Goal: Task Accomplishment & Management: Manage account settings

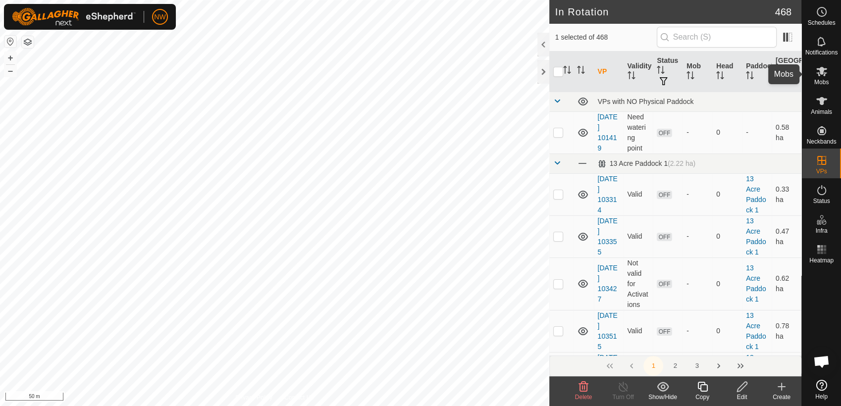
click at [823, 72] on icon at bounding box center [822, 71] width 12 height 12
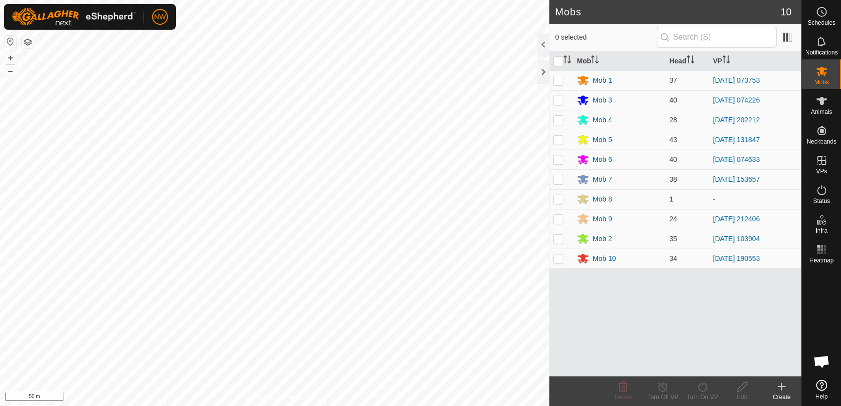
drag, startPoint x: 557, startPoint y: 78, endPoint x: 559, endPoint y: 90, distance: 11.6
click at [557, 79] on p-checkbox at bounding box center [558, 80] width 10 height 8
checkbox input "true"
click at [659, 388] on icon at bounding box center [663, 387] width 12 height 12
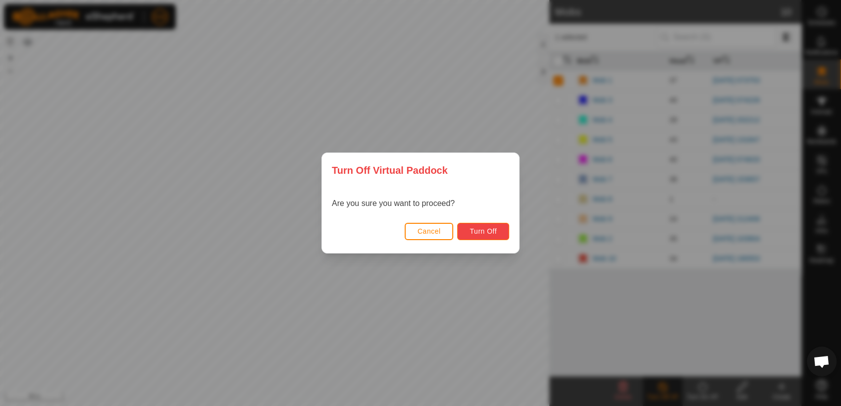
click at [480, 230] on span "Turn Off" at bounding box center [482, 231] width 27 height 8
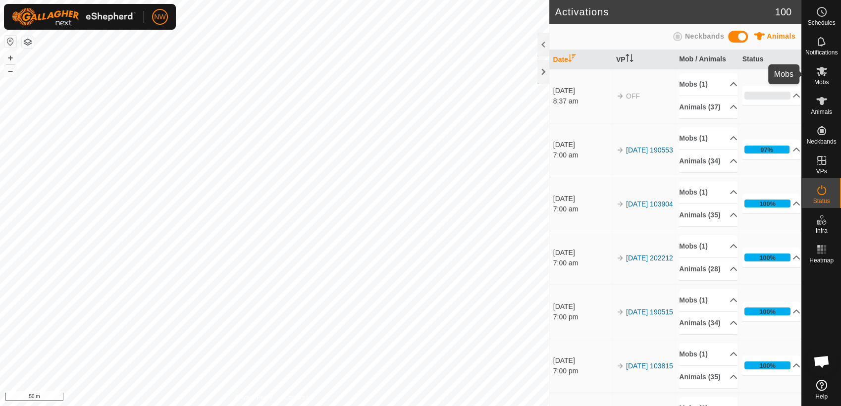
click at [820, 71] on icon at bounding box center [821, 71] width 11 height 9
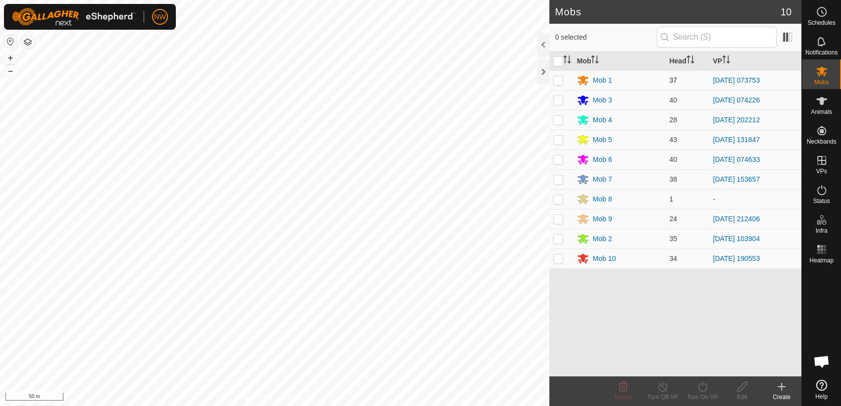
click at [560, 78] on p-checkbox at bounding box center [558, 80] width 10 height 8
checkbox input "true"
click at [705, 386] on icon at bounding box center [702, 387] width 12 height 12
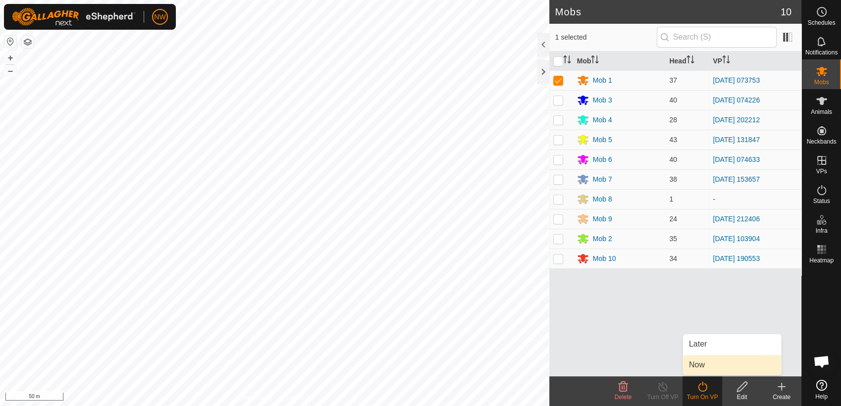
click at [712, 365] on link "Now" at bounding box center [732, 365] width 98 height 20
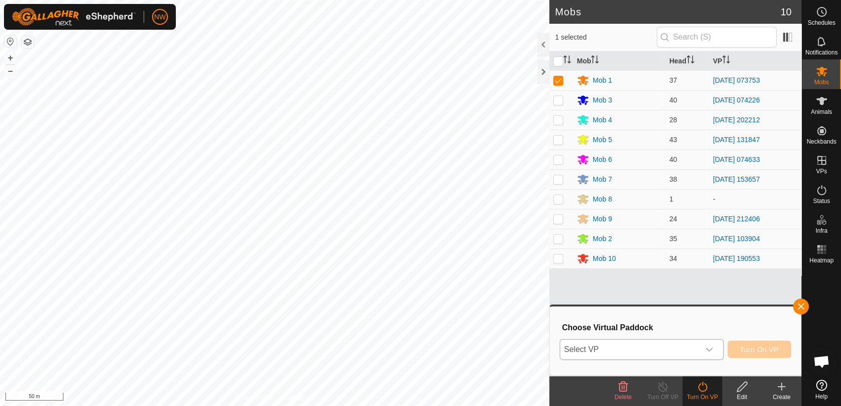
click at [713, 348] on icon "dropdown trigger" at bounding box center [709, 350] width 7 height 4
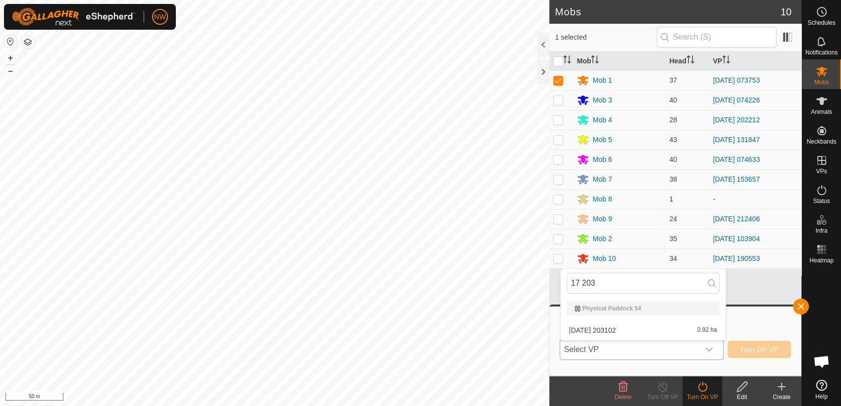
type input "17 203"
click at [620, 327] on li "[DATE] 203102 0.92 ha" at bounding box center [643, 330] width 165 height 20
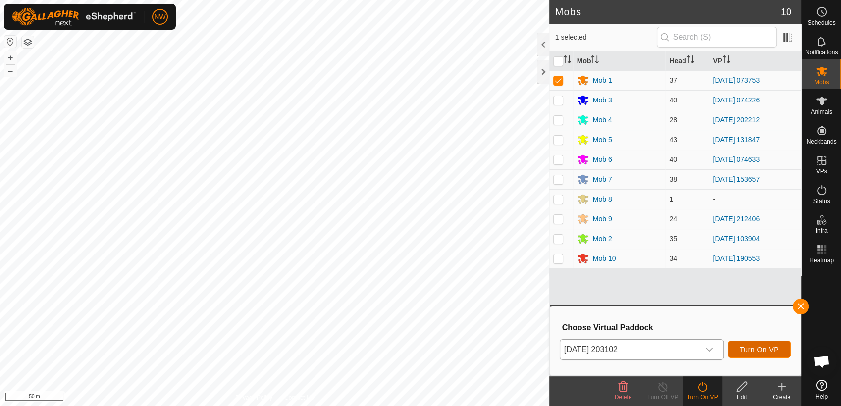
click at [747, 346] on span "Turn On VP" at bounding box center [759, 350] width 39 height 8
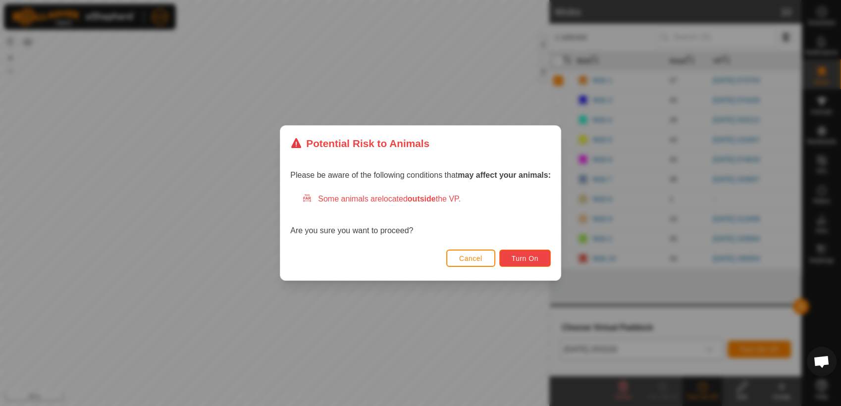
click at [519, 257] on span "Turn On" at bounding box center [525, 259] width 27 height 8
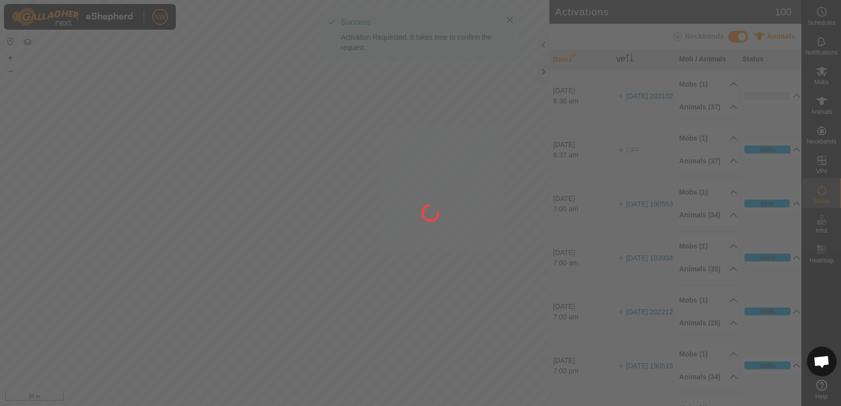
drag, startPoint x: 527, startPoint y: 349, endPoint x: 472, endPoint y: 238, distance: 123.8
click at [475, 244] on div at bounding box center [420, 203] width 841 height 406
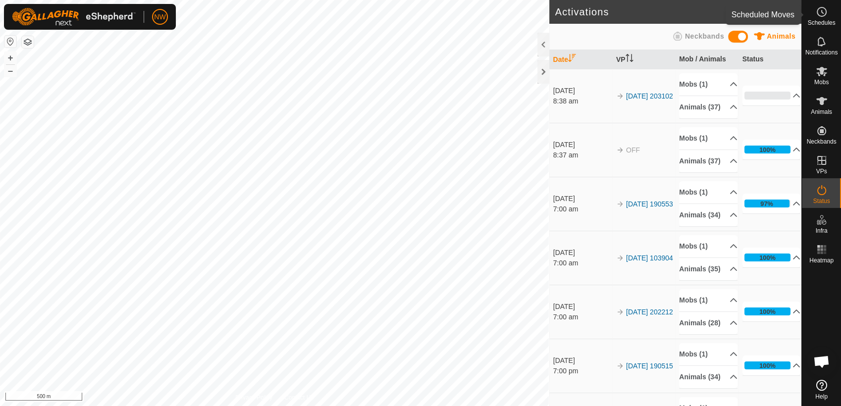
click at [820, 14] on icon at bounding box center [822, 12] width 12 height 12
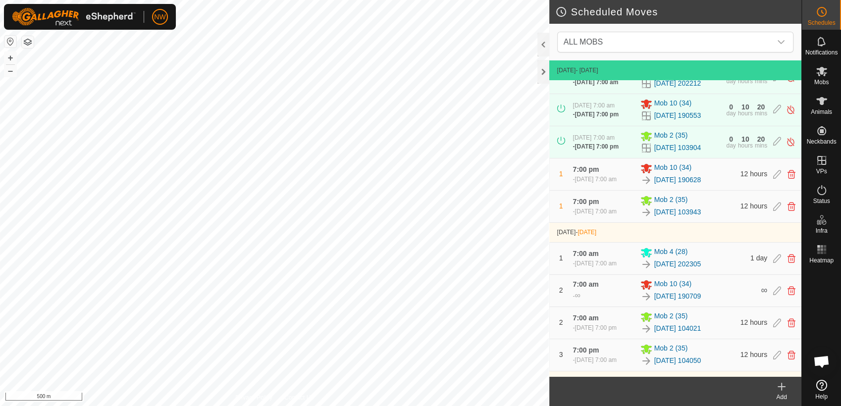
scroll to position [155, 0]
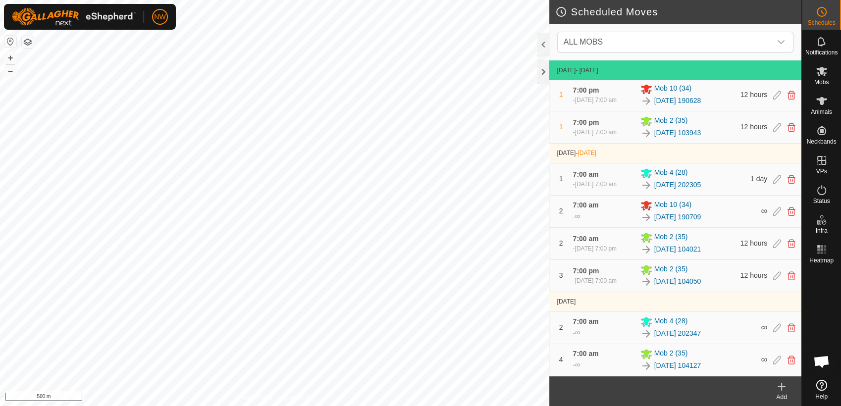
click at [782, 387] on icon at bounding box center [782, 386] width 0 height 7
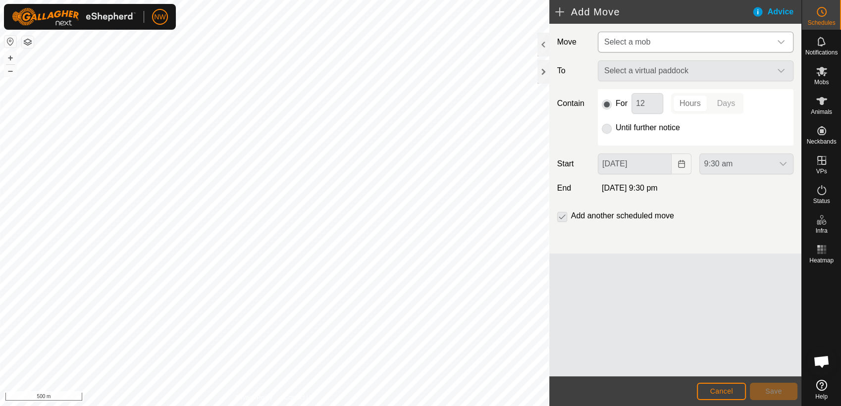
click at [783, 40] on icon "dropdown trigger" at bounding box center [781, 42] width 8 height 8
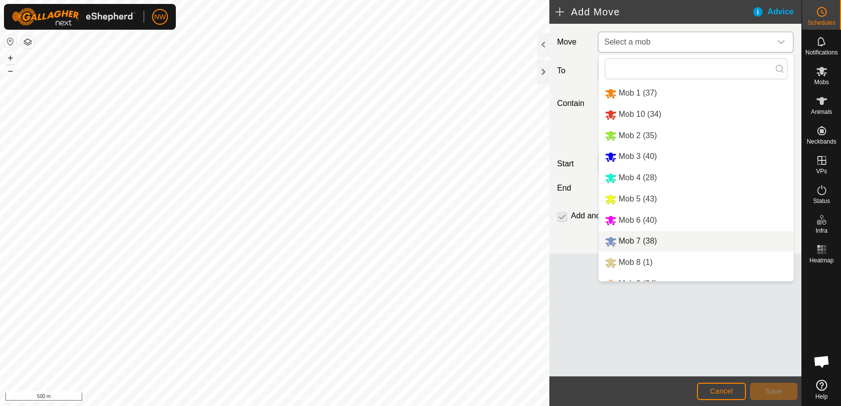
click at [630, 239] on li "Mob 7 (38)" at bounding box center [696, 241] width 195 height 20
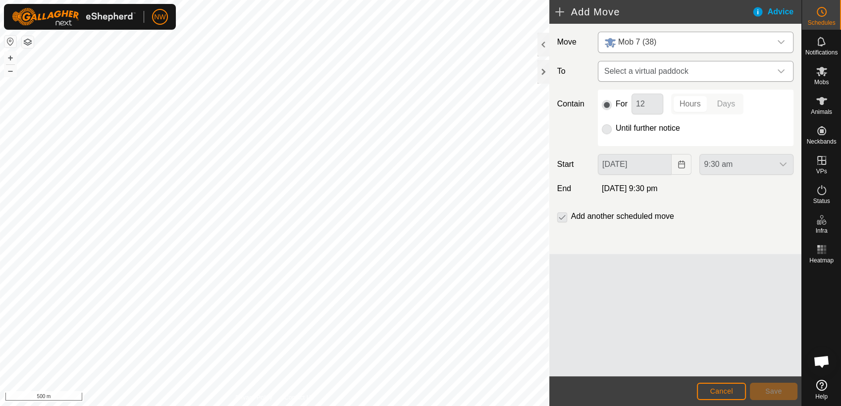
click at [785, 70] on div "dropdown trigger" at bounding box center [781, 71] width 20 height 20
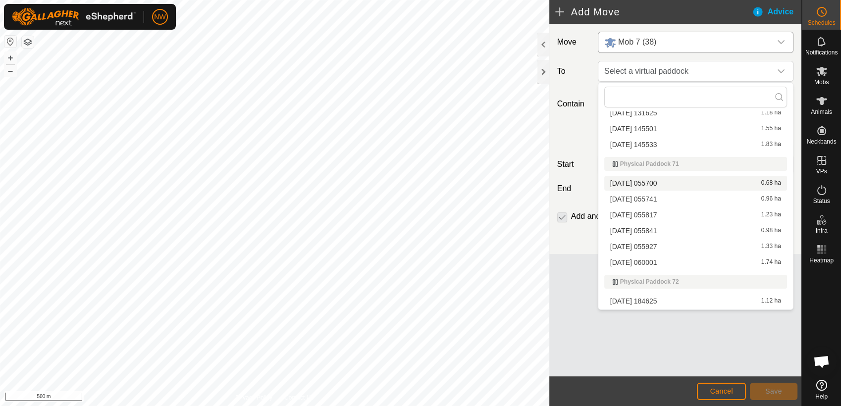
scroll to position [7963, 0]
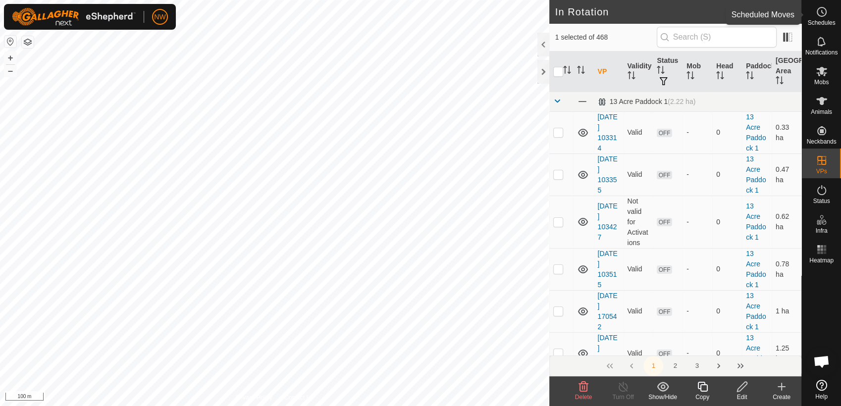
click at [823, 11] on icon at bounding box center [822, 12] width 12 height 12
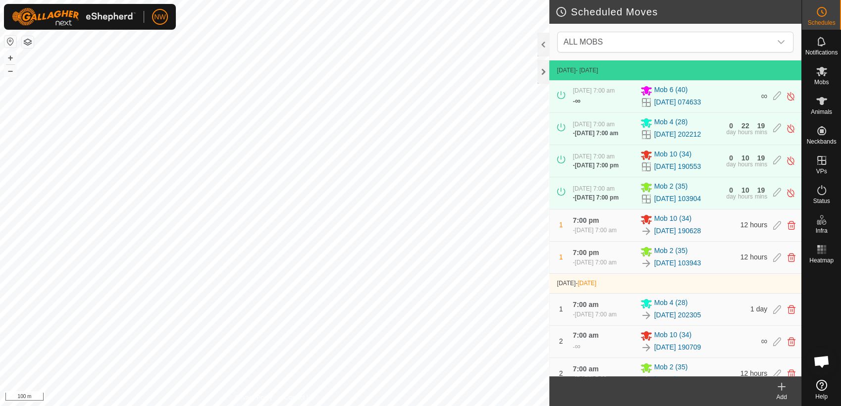
click at [786, 389] on icon at bounding box center [782, 387] width 12 height 12
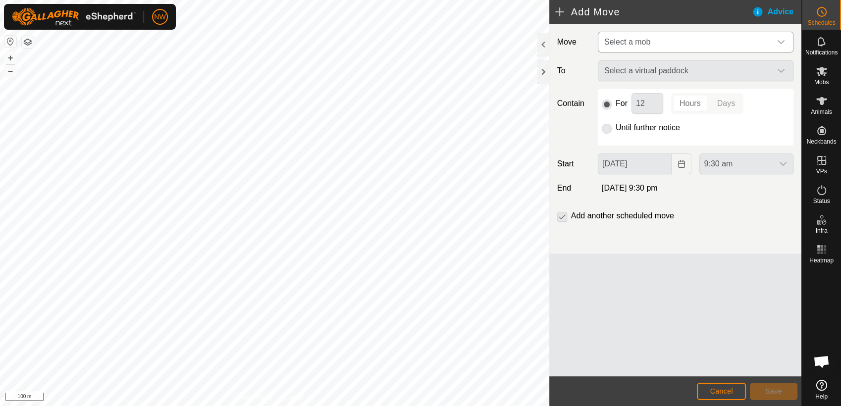
click at [780, 41] on icon "dropdown trigger" at bounding box center [781, 42] width 8 height 8
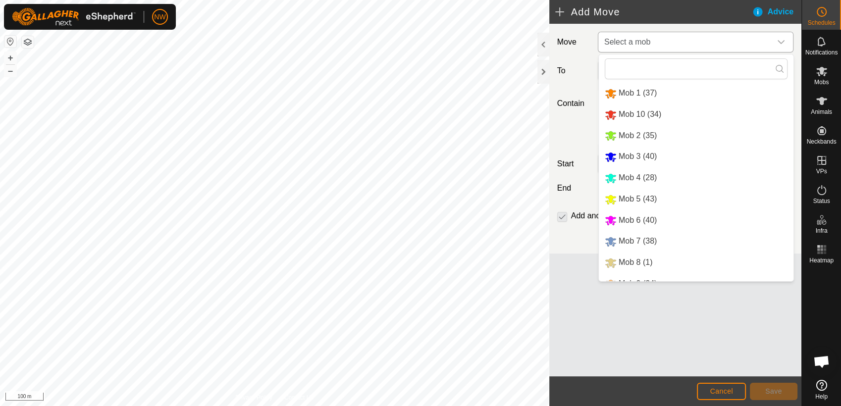
click at [631, 239] on li "Mob 7 (38)" at bounding box center [696, 241] width 195 height 20
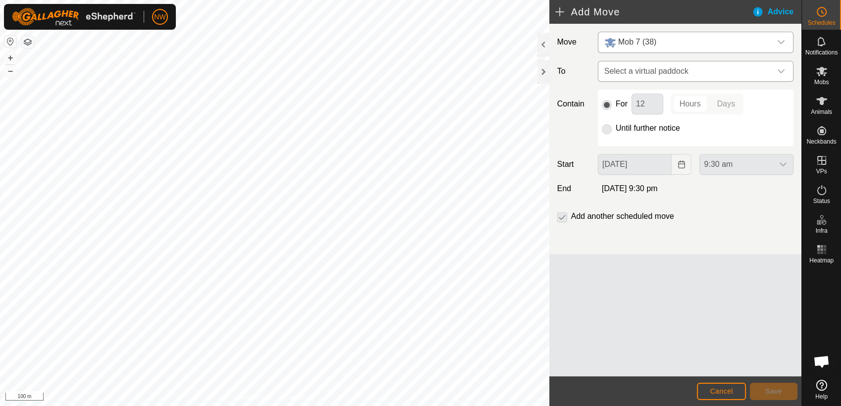
drag, startPoint x: 784, startPoint y: 67, endPoint x: 773, endPoint y: 73, distance: 12.8
click at [783, 67] on icon "dropdown trigger" at bounding box center [781, 71] width 8 height 8
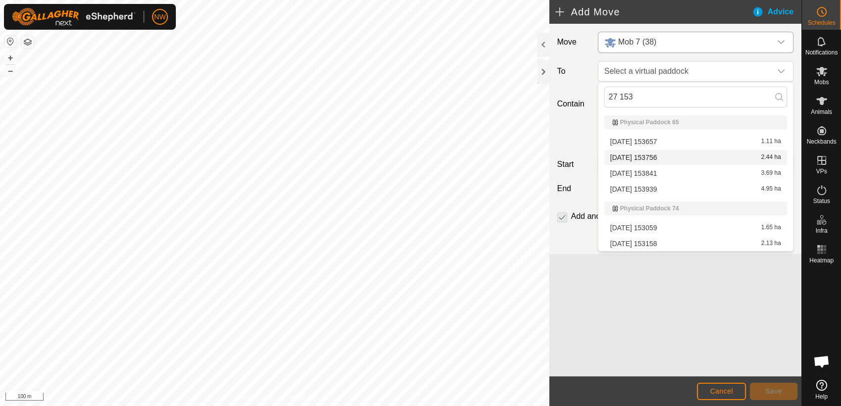
type input "27 153"
click at [639, 153] on li "[DATE] 153756 2.44 ha" at bounding box center [695, 157] width 183 height 15
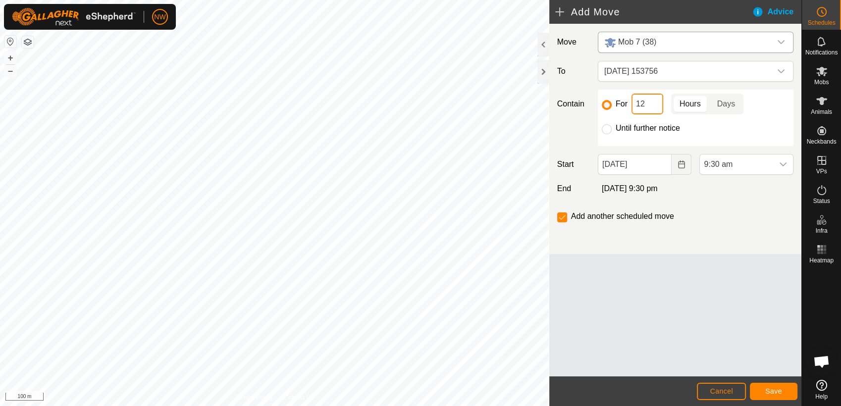
drag, startPoint x: 642, startPoint y: 103, endPoint x: 636, endPoint y: 104, distance: 5.6
click at [636, 104] on input "12" at bounding box center [647, 104] width 32 height 21
type input "2"
click at [725, 98] on p-togglebutton "Days" at bounding box center [726, 104] width 34 height 21
click at [680, 163] on icon "Choose Date" at bounding box center [682, 164] width 8 height 8
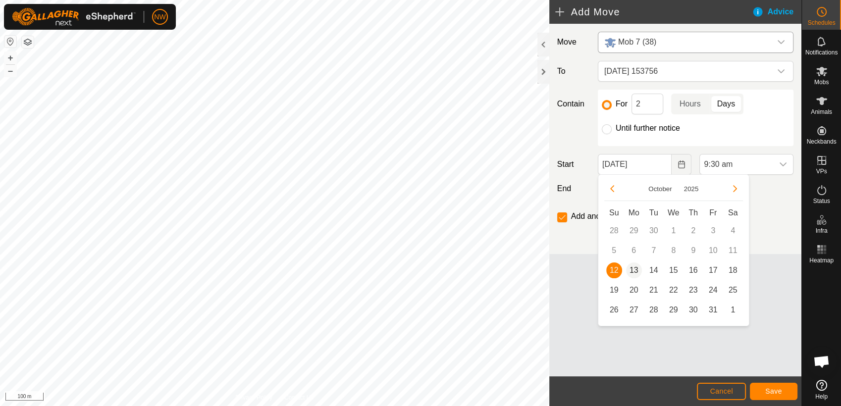
click at [634, 267] on span "13" at bounding box center [634, 270] width 16 height 16
type input "[DATE]"
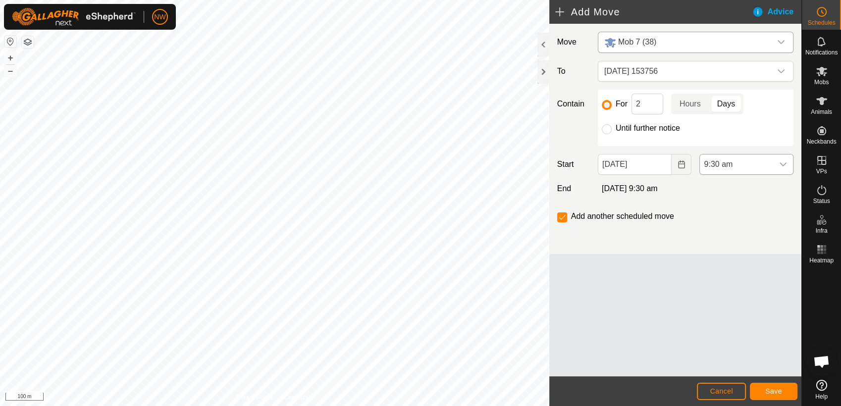
drag, startPoint x: 634, startPoint y: 267, endPoint x: 782, endPoint y: 162, distance: 181.2
click at [782, 162] on icon "dropdown trigger" at bounding box center [783, 164] width 8 height 8
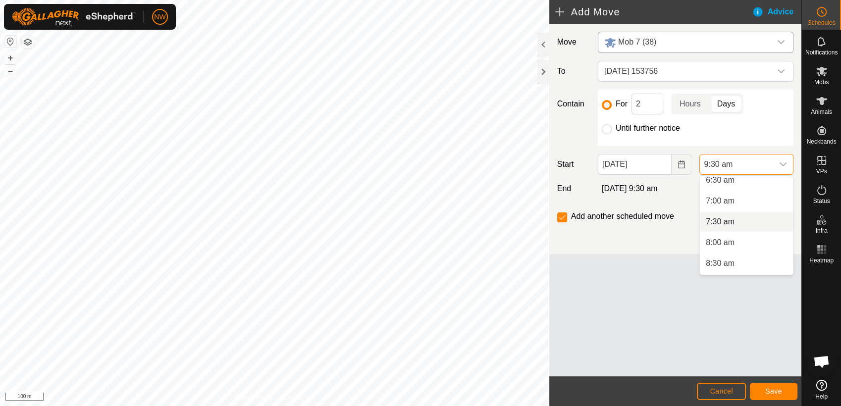
scroll to position [257, 0]
click at [727, 219] on li "7:00 am" at bounding box center [746, 220] width 93 height 20
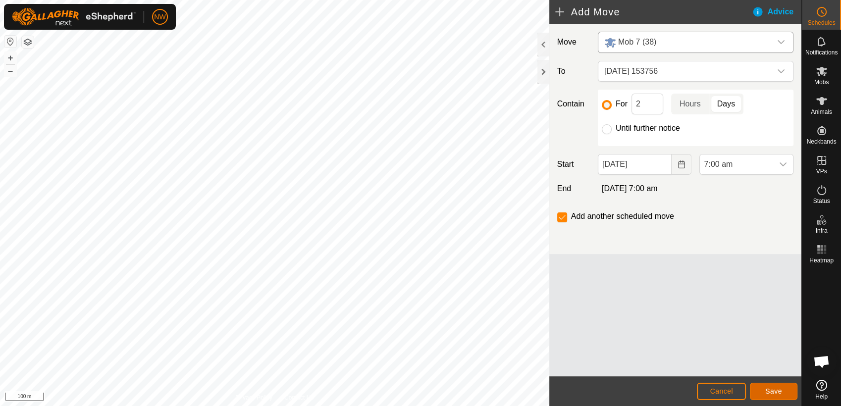
click at [773, 390] on span "Save" at bounding box center [773, 391] width 17 height 8
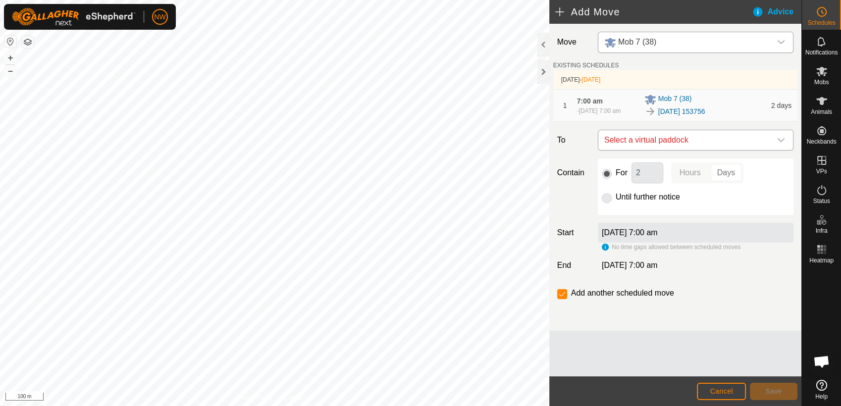
click at [782, 139] on icon "dropdown trigger" at bounding box center [781, 140] width 8 height 8
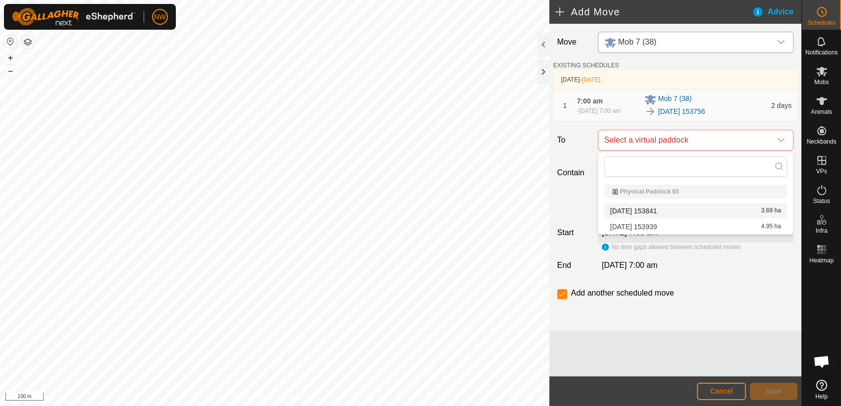
click at [654, 208] on li "[DATE] 153841 3.69 ha" at bounding box center [695, 211] width 183 height 15
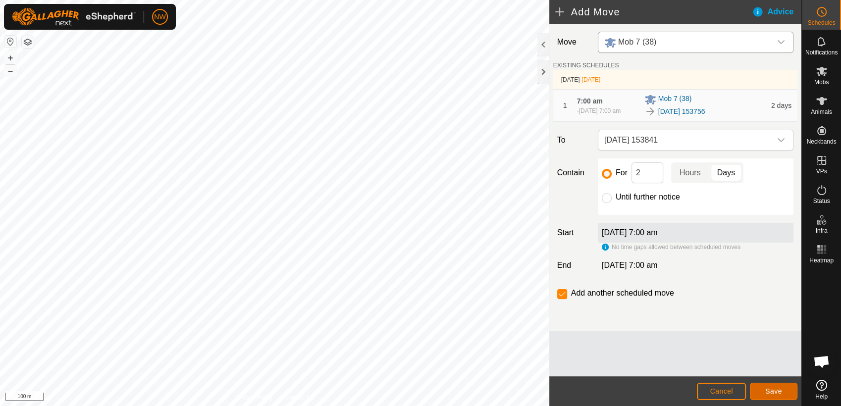
click at [761, 388] on button "Save" at bounding box center [774, 391] width 48 height 17
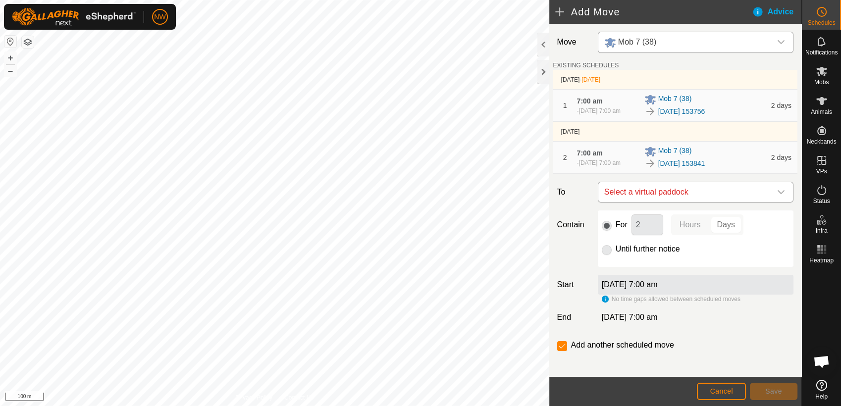
click at [777, 192] on icon "dropdown trigger" at bounding box center [781, 192] width 8 height 8
click at [664, 261] on li "[DATE] 153939 4.95 ha" at bounding box center [691, 263] width 176 height 15
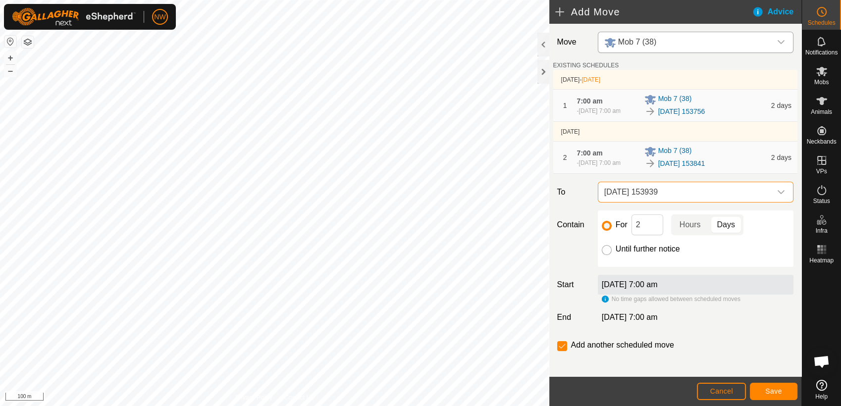
click at [607, 248] on input "Until further notice" at bounding box center [607, 250] width 10 height 10
radio input "true"
checkbox input "false"
click at [774, 391] on span "Save" at bounding box center [773, 391] width 17 height 8
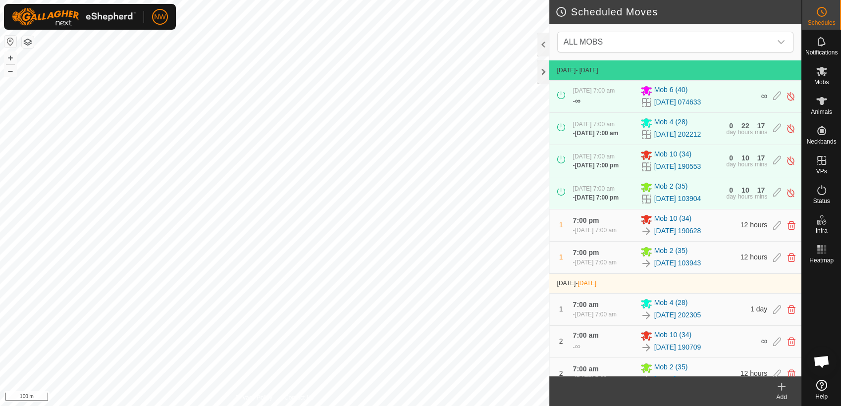
click at [337, 406] on html "NW Schedules Notifications Mobs Animals Neckbands VPs Status Infra Heatmap Help…" at bounding box center [420, 203] width 841 height 406
